Goal: Find specific page/section: Find specific page/section

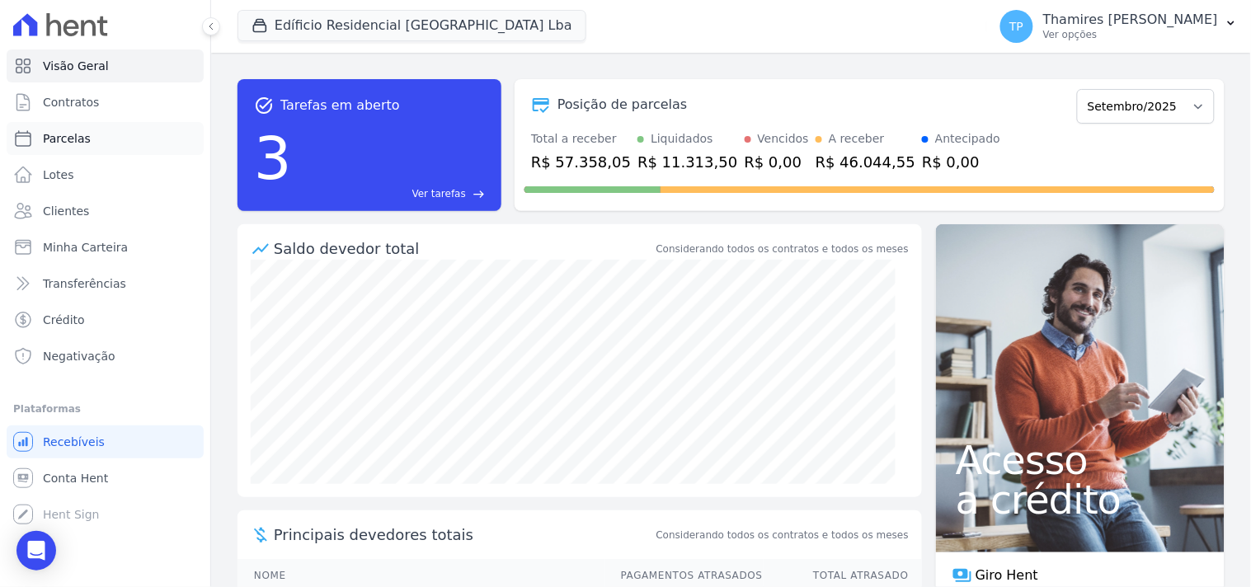
click at [64, 144] on span "Parcelas" at bounding box center [67, 138] width 48 height 16
select select
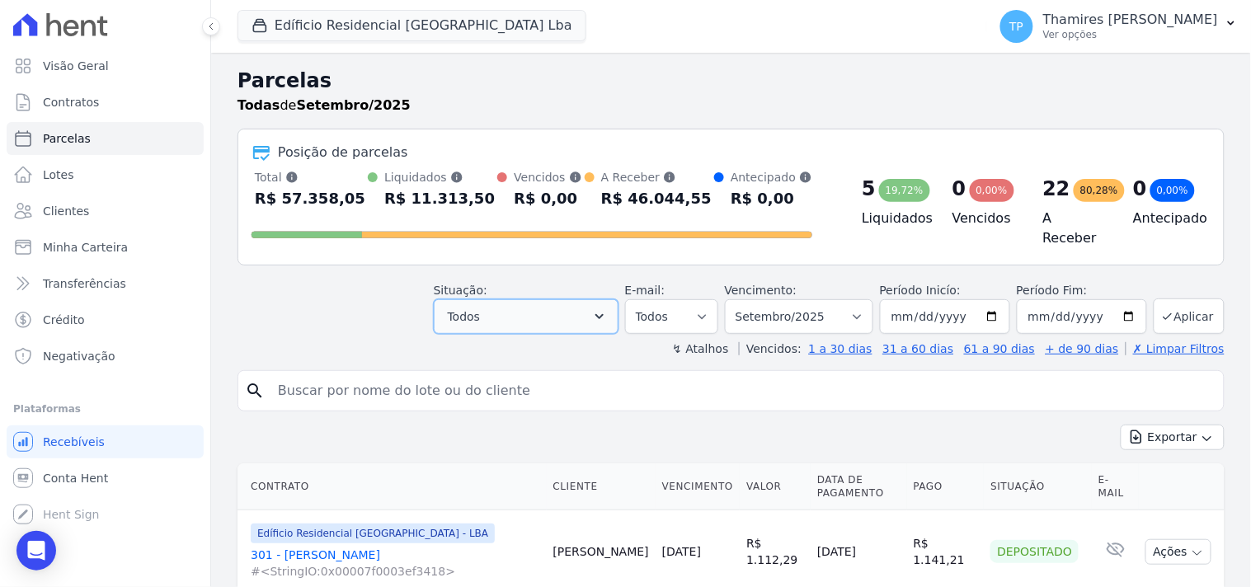
click at [544, 304] on button "Todos" at bounding box center [526, 316] width 185 height 35
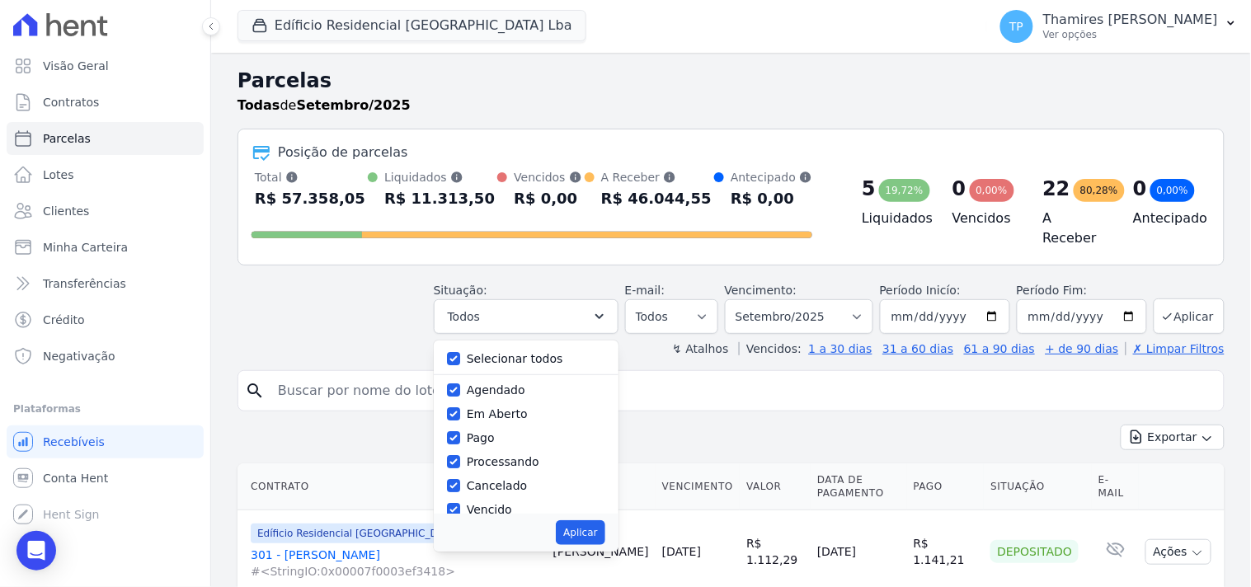
click at [526, 352] on label "Selecionar todos" at bounding box center [515, 358] width 97 height 13
click at [460, 352] on input "Selecionar todos" at bounding box center [453, 358] width 13 height 13
checkbox input "false"
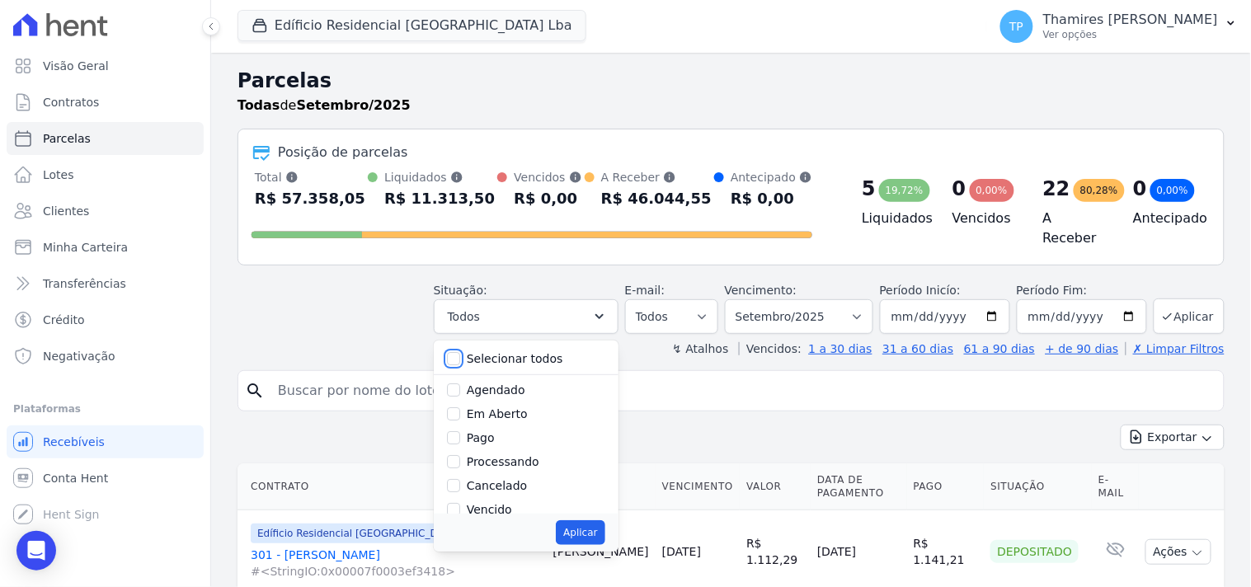
checkbox input "false"
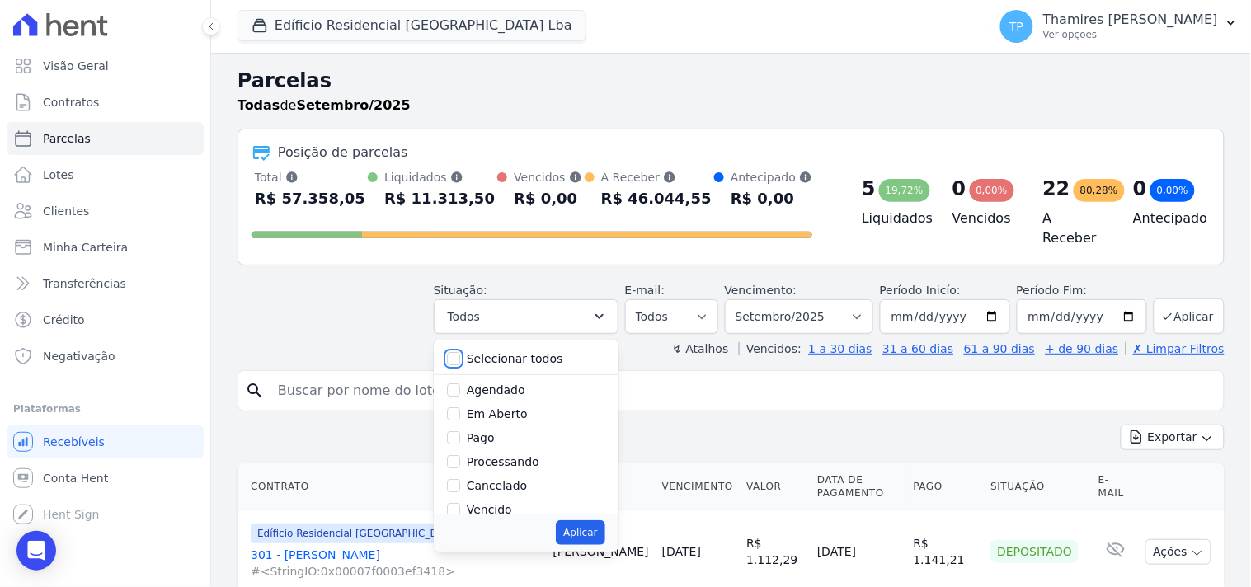
checkbox input "false"
click at [495, 431] on label "Pago" at bounding box center [481, 437] width 28 height 13
click at [460, 431] on input "Pago" at bounding box center [453, 437] width 13 height 13
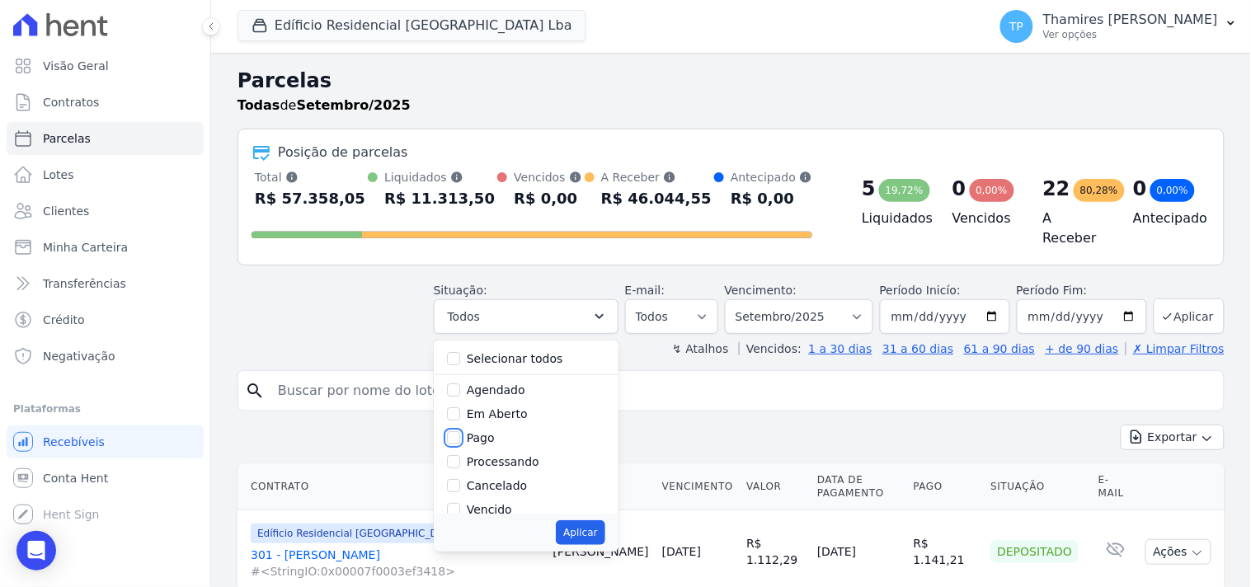
checkbox input "true"
click at [507, 436] on label "Transferindo" at bounding box center [503, 442] width 72 height 13
click at [460, 436] on input "Transferindo" at bounding box center [453, 442] width 13 height 13
checkbox input "true"
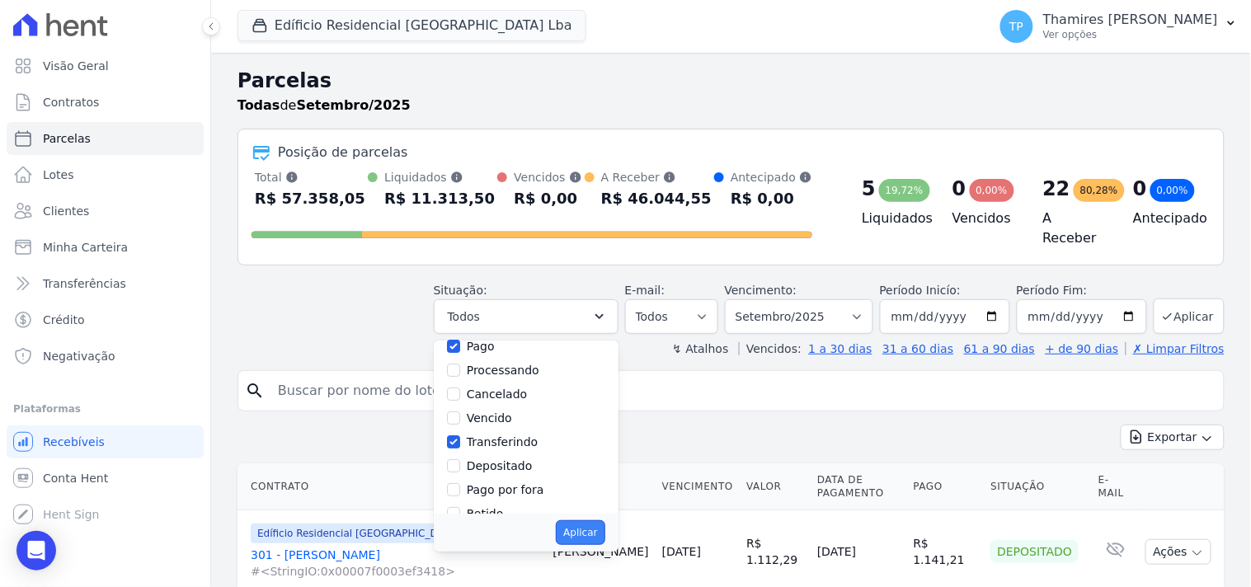
click at [605, 521] on button "Aplicar" at bounding box center [580, 533] width 49 height 25
select select "paid"
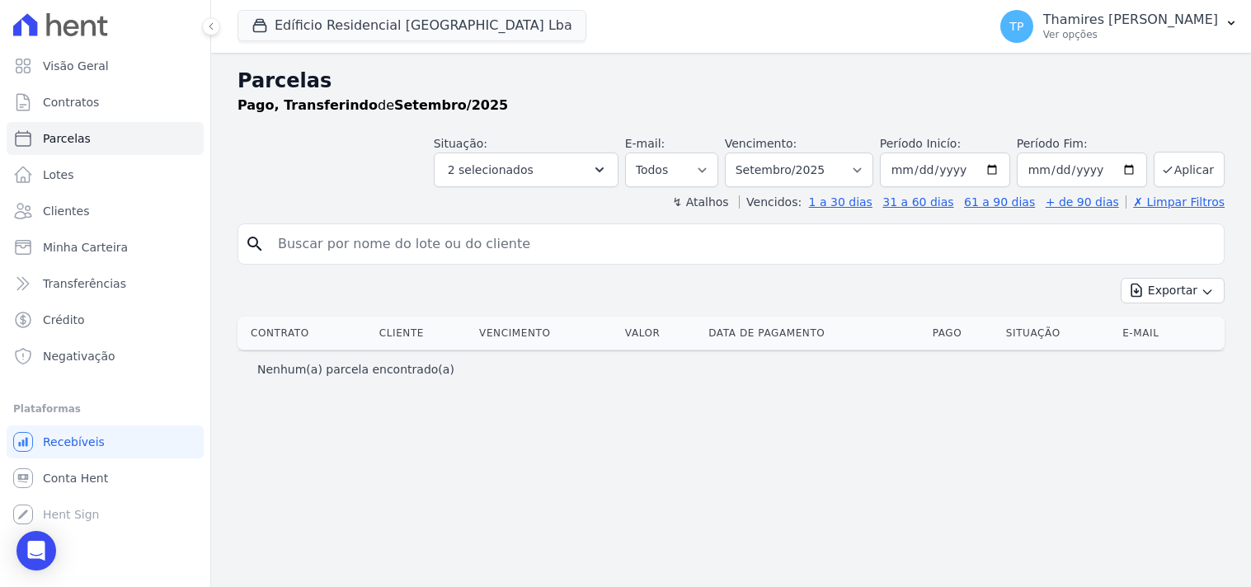
select select
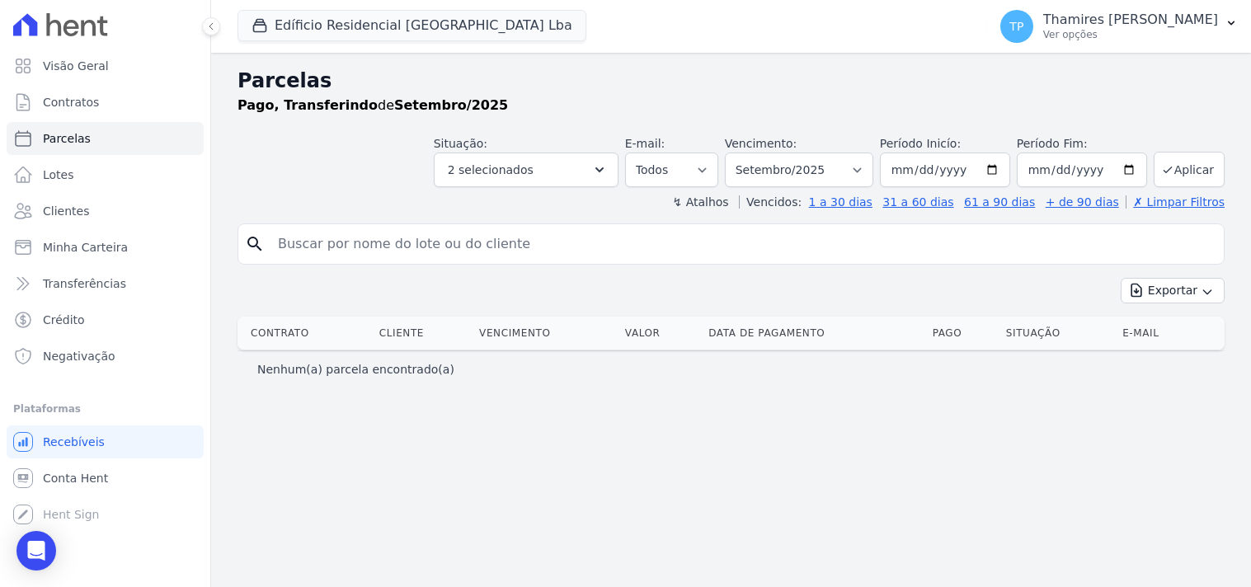
select select
click at [589, 172] on button "2 selecionados" at bounding box center [526, 170] width 185 height 35
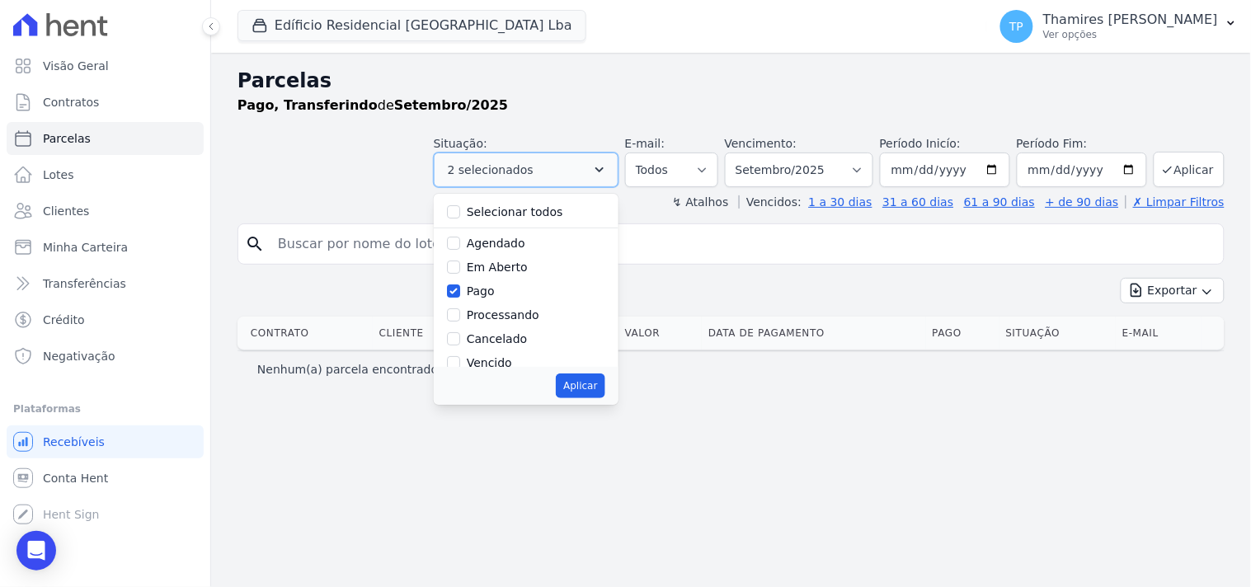
click at [589, 172] on button "2 selecionados" at bounding box center [526, 170] width 185 height 35
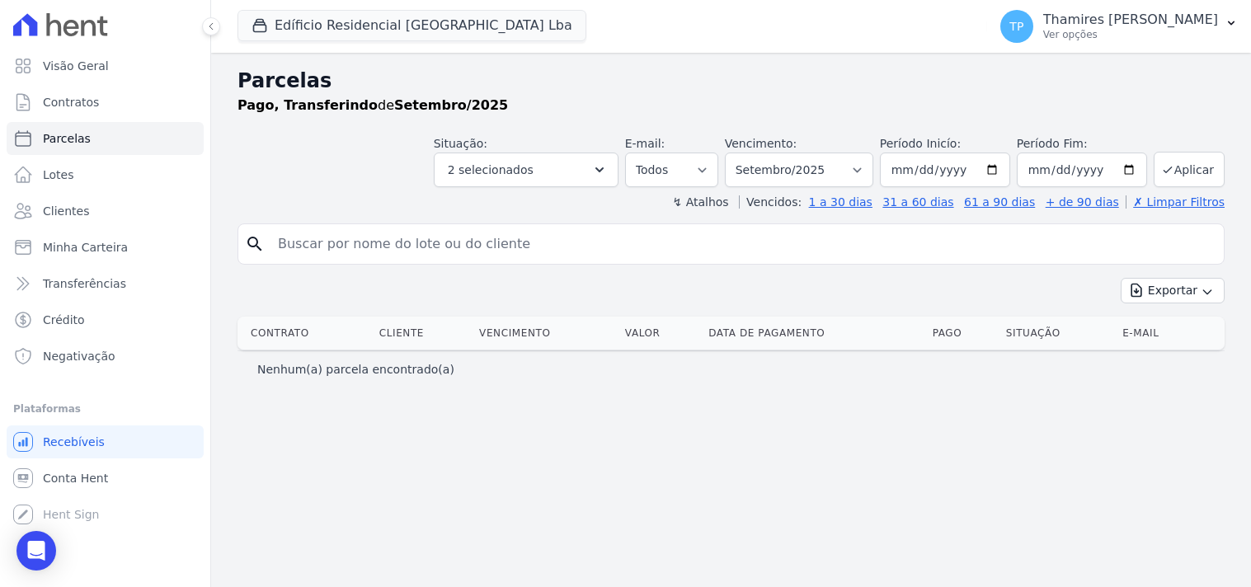
select select
